Goal: Task Accomplishment & Management: Understand process/instructions

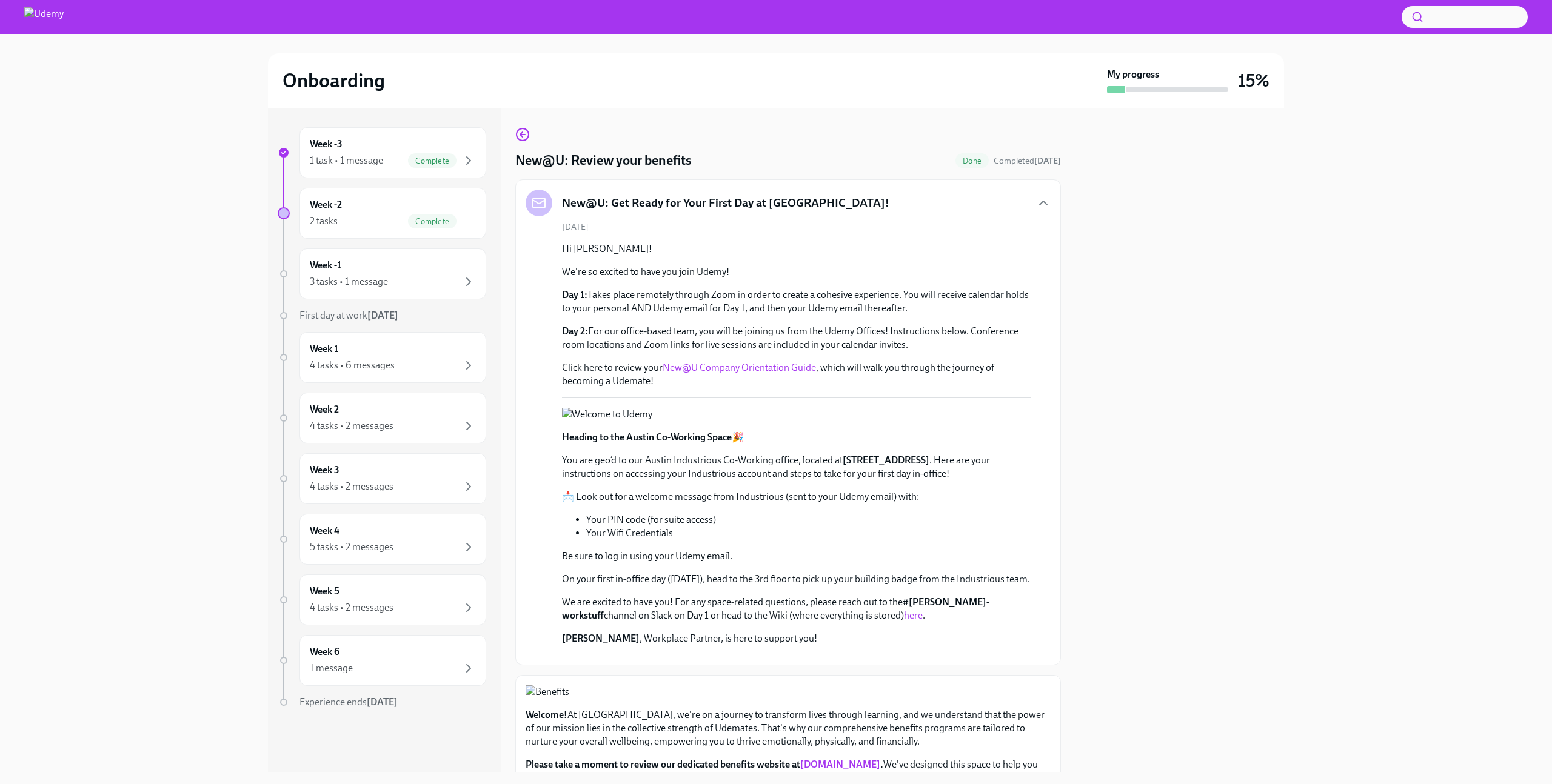
scroll to position [848, 0]
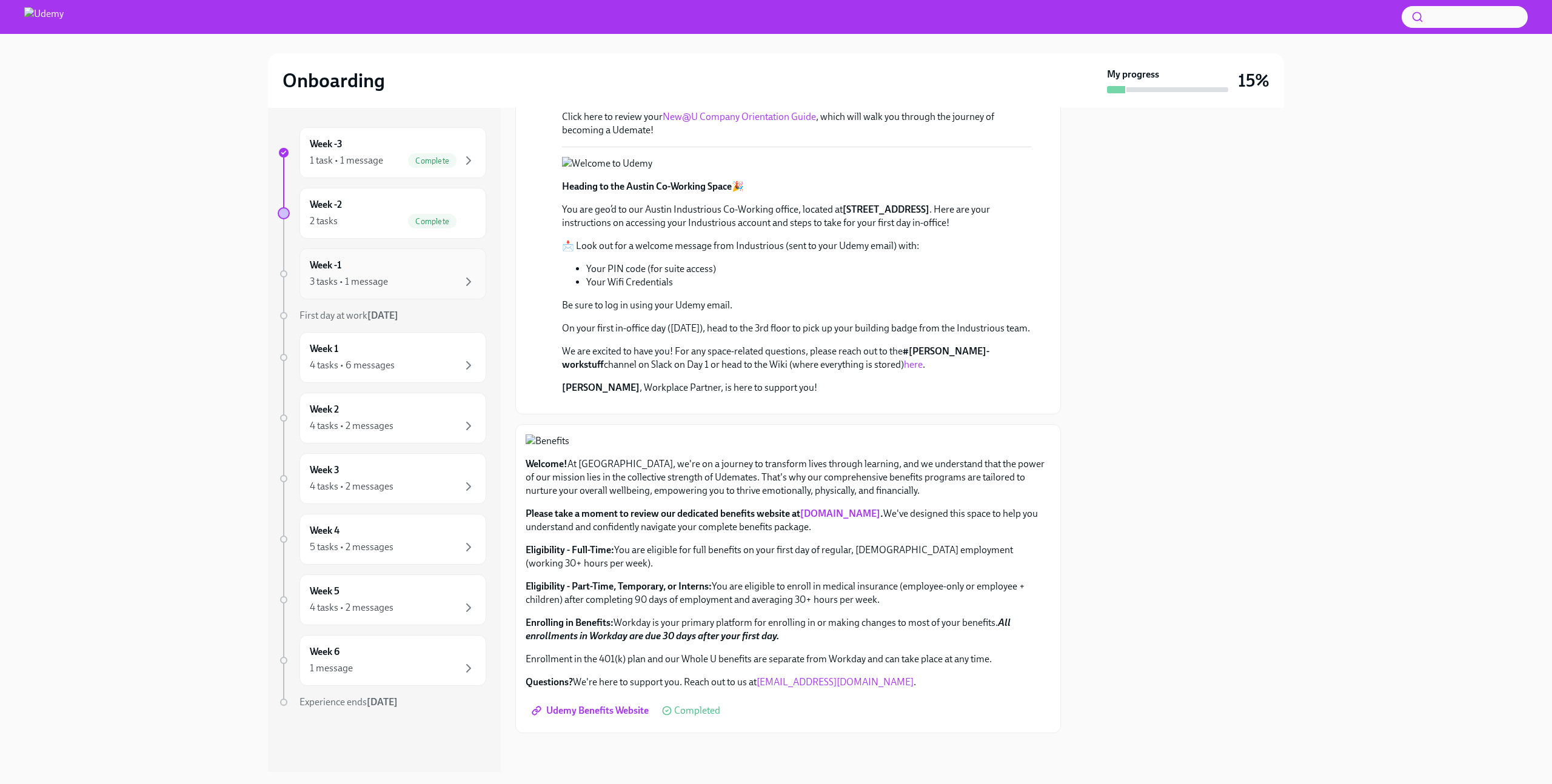
click at [424, 276] on div "3 tasks • 1 message" at bounding box center [393, 281] width 166 height 14
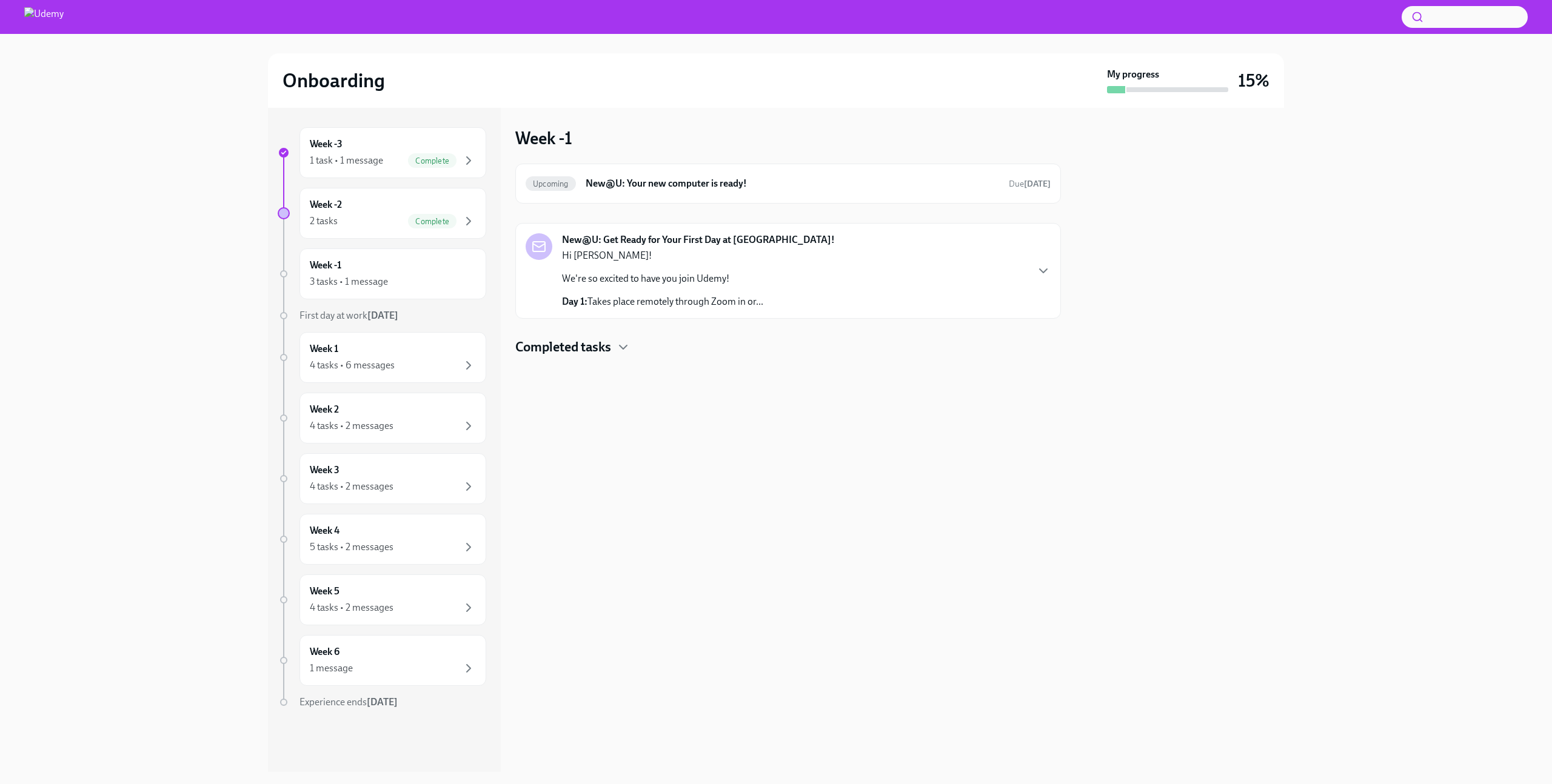
click at [708, 304] on p "Day 1: Takes place remotely through Zoom in or..." at bounding box center [662, 302] width 201 height 13
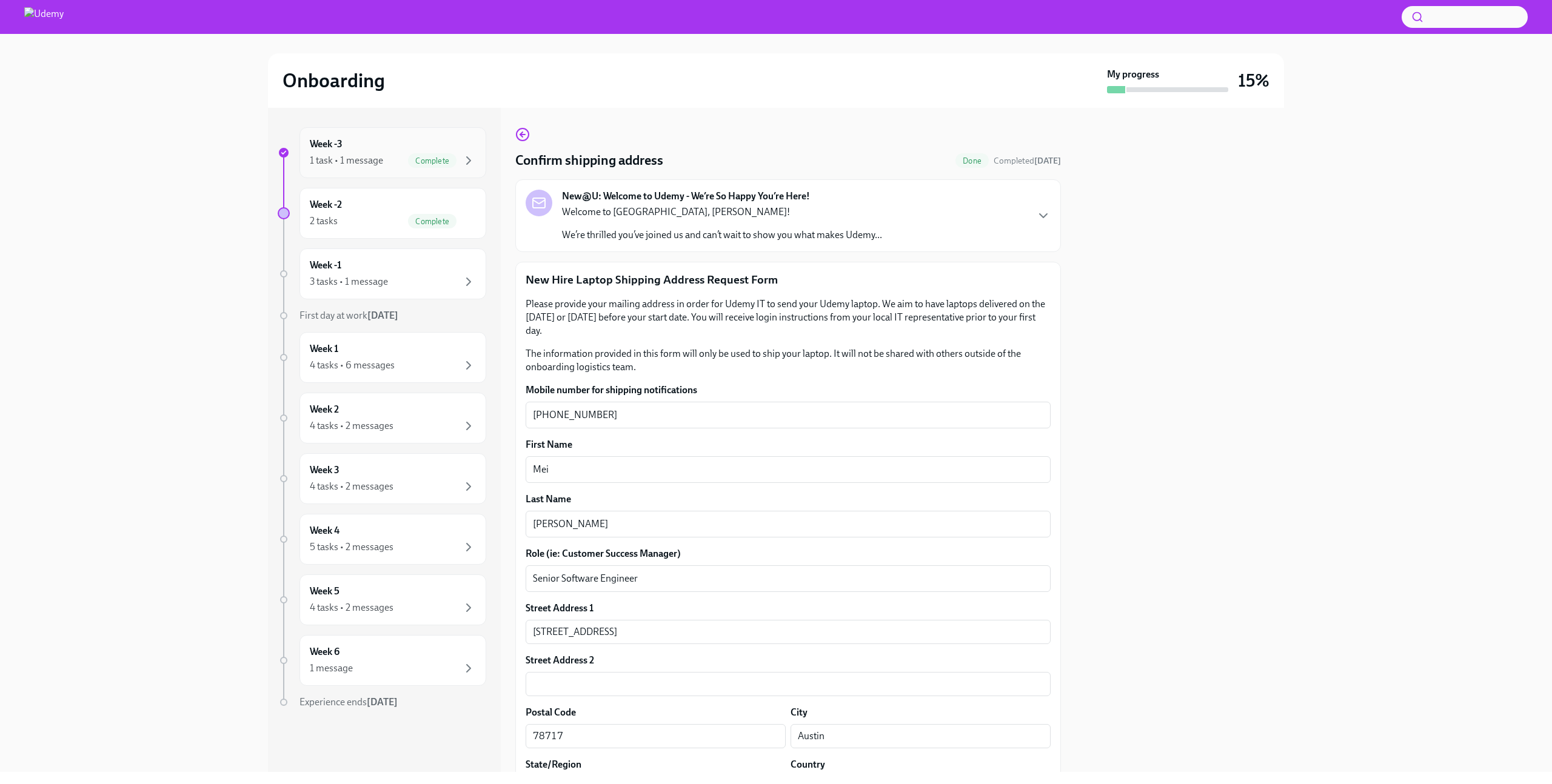
click at [370, 166] on div "1 task • 1 message" at bounding box center [346, 160] width 73 height 13
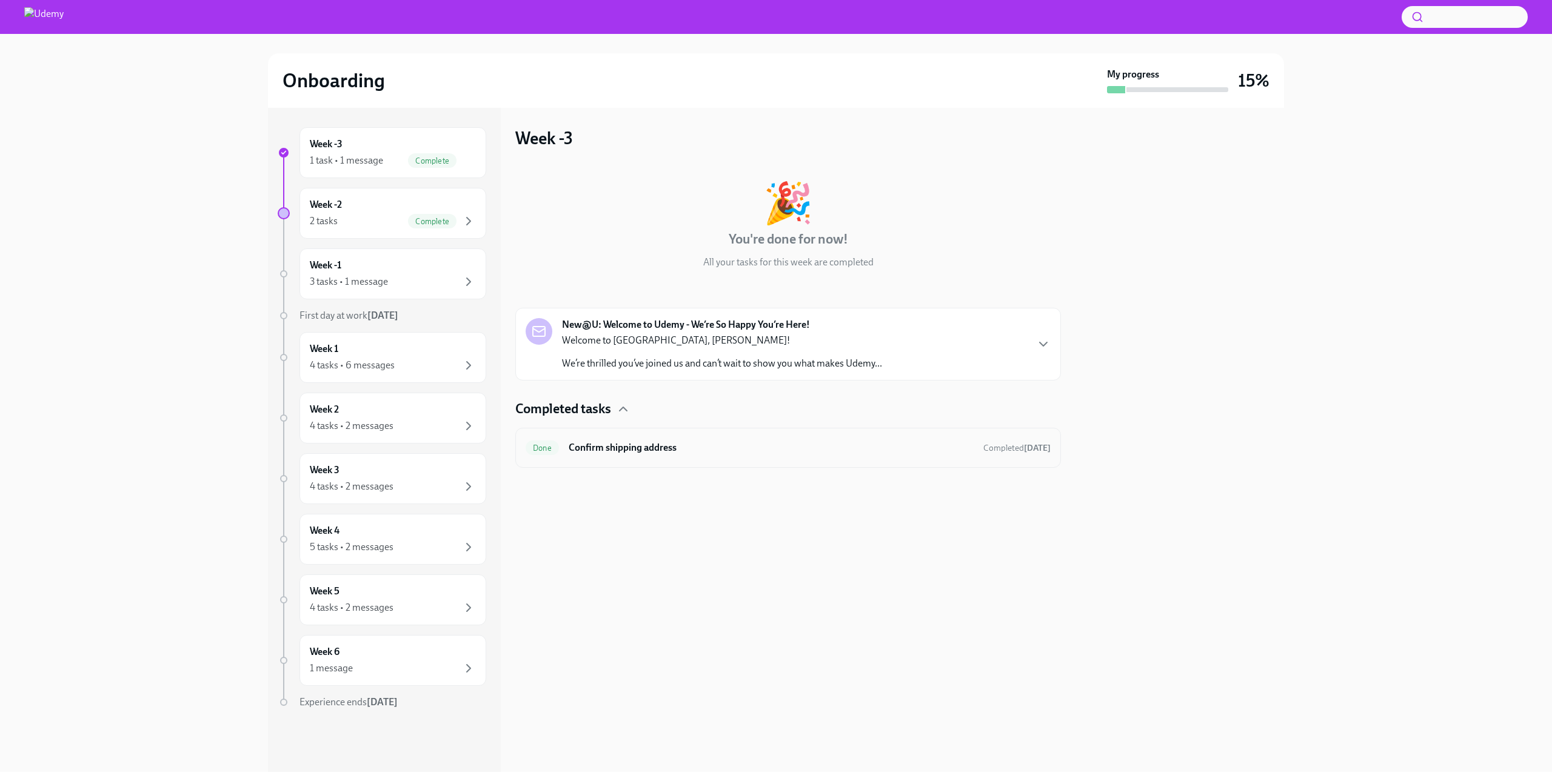
click at [641, 449] on h6 "Confirm shipping address" at bounding box center [771, 448] width 405 height 13
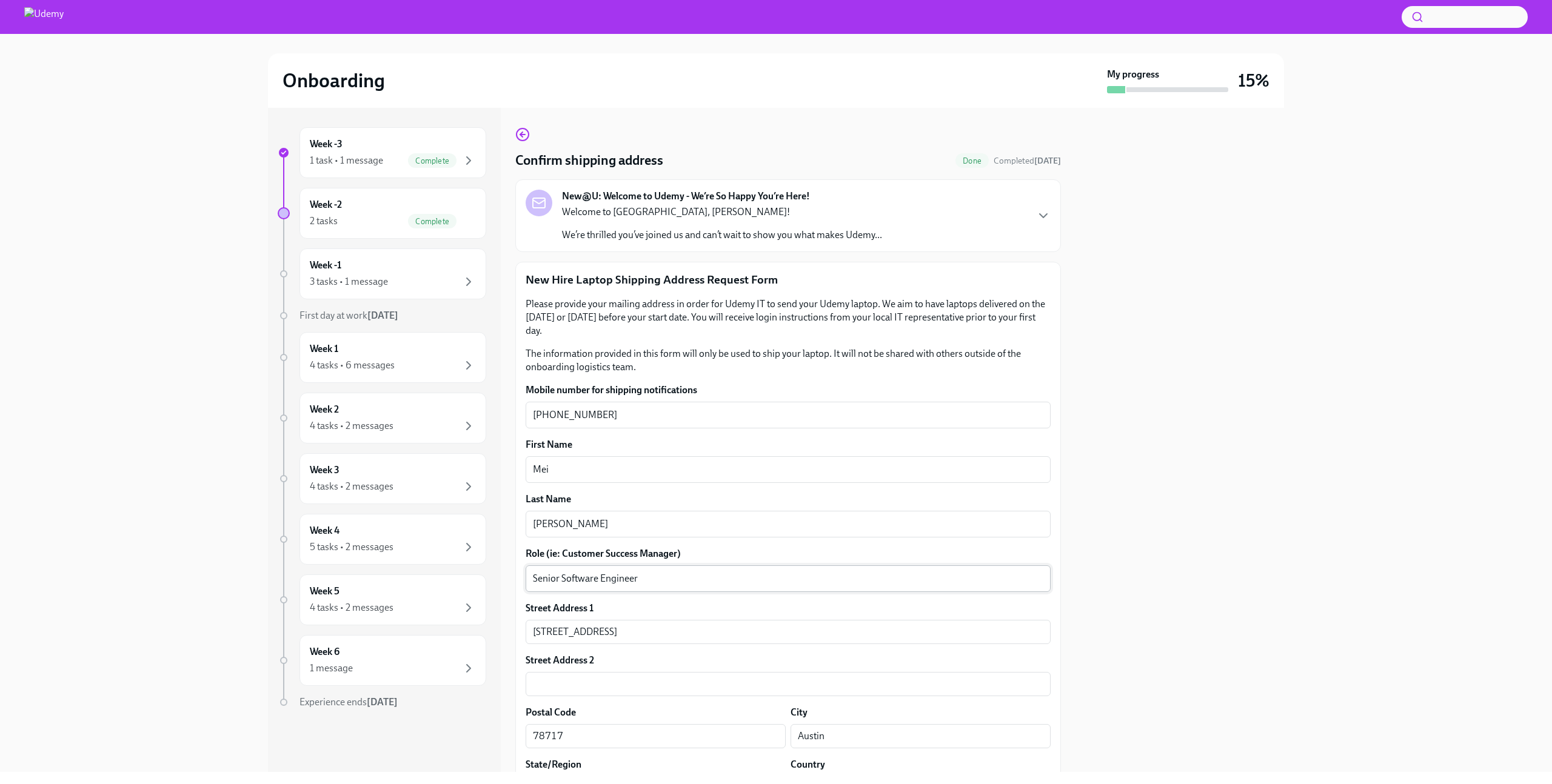
scroll to position [144, 0]
